Goal: Task Accomplishment & Management: Use online tool/utility

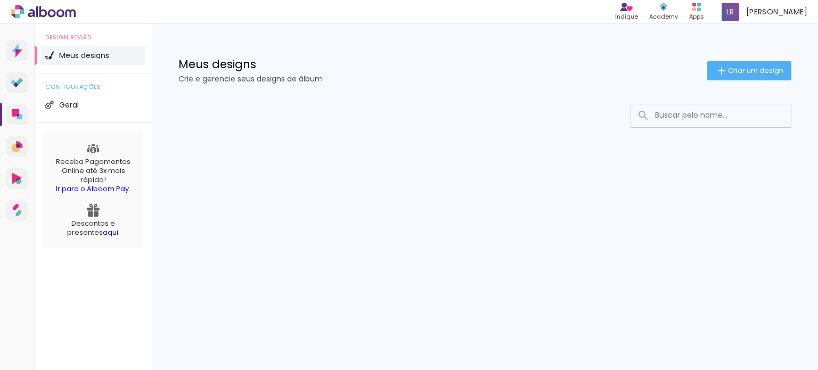
click at [77, 52] on span "Meus designs" at bounding box center [84, 55] width 50 height 7
click at [739, 67] on span "Criar um design" at bounding box center [755, 70] width 55 height 7
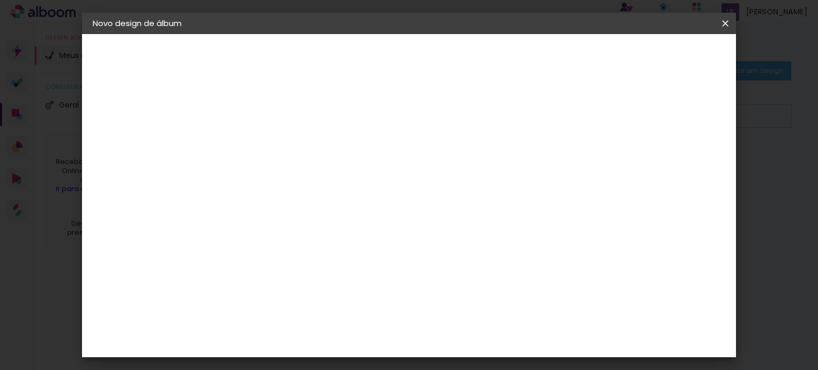
click at [724, 22] on iron-icon at bounding box center [725, 23] width 13 height 11
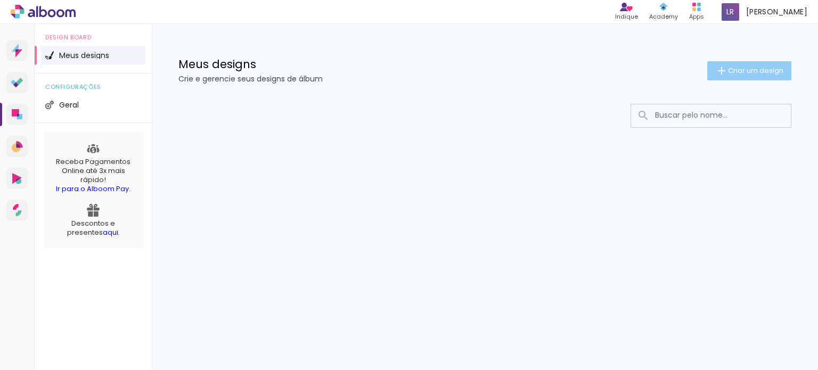
click at [722, 70] on iron-icon at bounding box center [721, 70] width 13 height 13
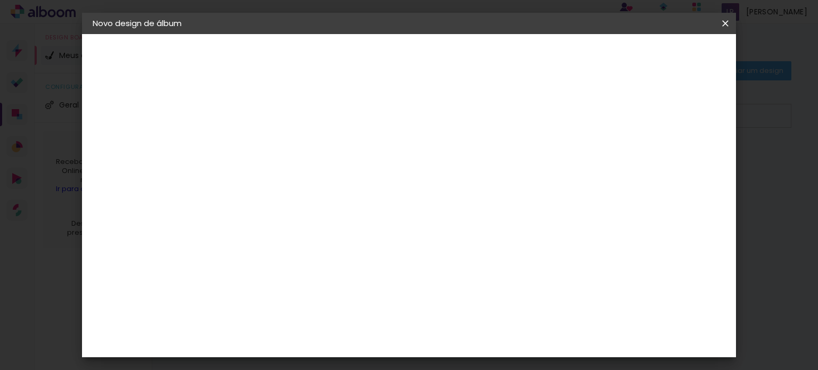
click at [267, 138] on input at bounding box center [267, 143] width 0 height 17
drag, startPoint x: 447, startPoint y: 143, endPoint x: 528, endPoint y: 145, distance: 80.4
click at [267, 145] on input "PORTIFÓLIO | GESTANTE" at bounding box center [267, 143] width 0 height 17
type input "PORTIFÓLIO | GESTANTE"
type paper-input "PORTIFÓLIO | GESTANTE"
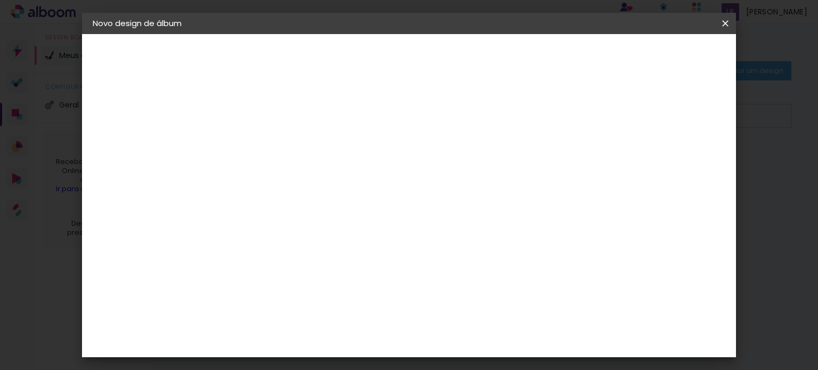
click at [0, 0] on slot "Avançar" at bounding box center [0, 0] width 0 height 0
click at [335, 198] on input at bounding box center [294, 202] width 108 height 13
click at [339, 170] on input "[GEOGRAPHIC_DATA]" at bounding box center [289, 169] width 99 height 13
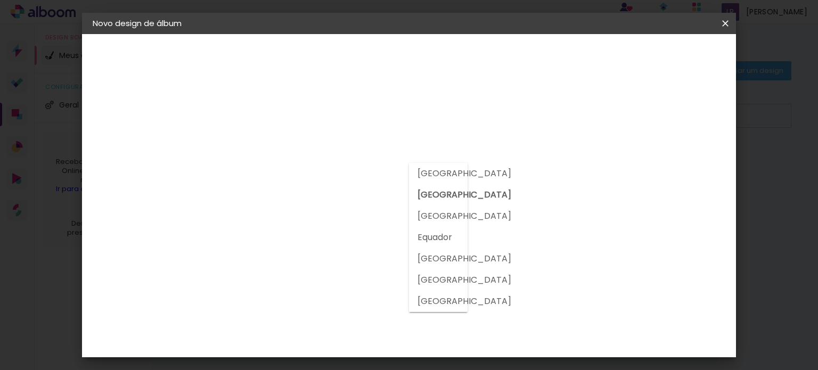
click at [339, 170] on input "[GEOGRAPHIC_DATA]" at bounding box center [289, 169] width 99 height 13
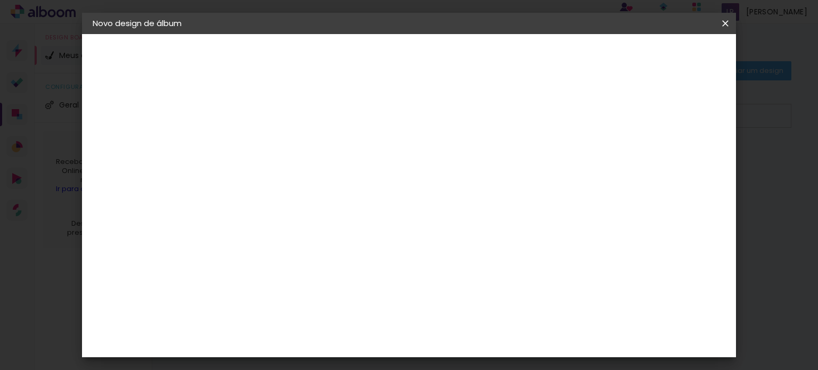
scroll to position [1140, 0]
